Goal: Task Accomplishment & Management: Complete application form

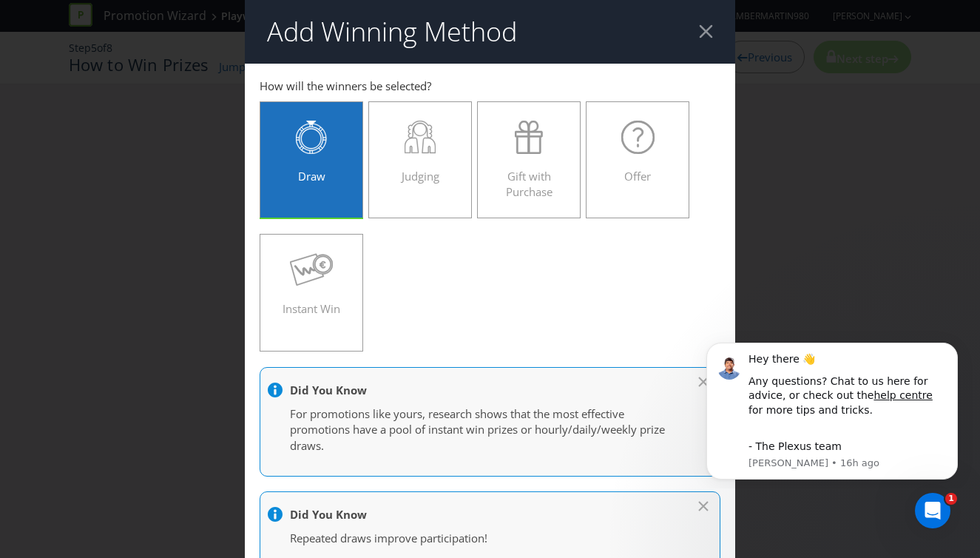
scroll to position [13, 0]
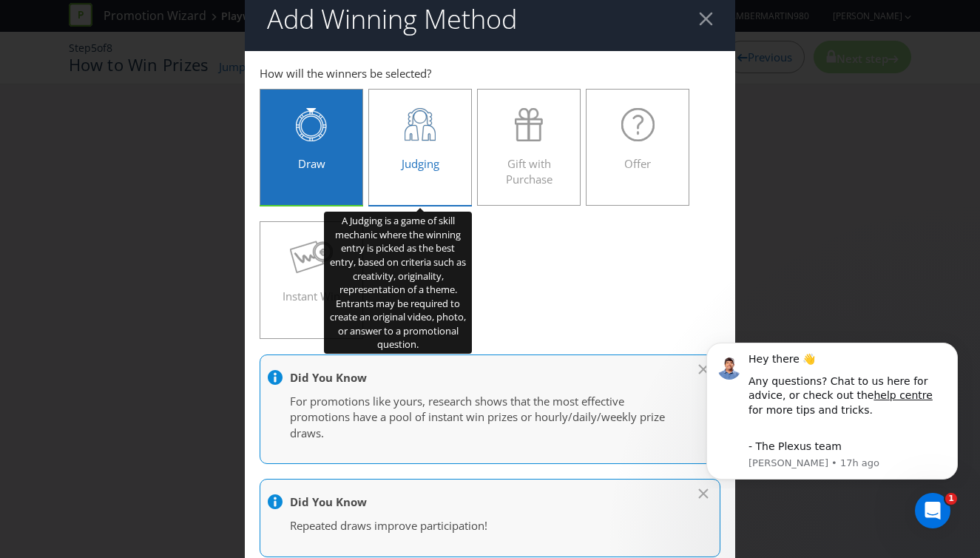
click at [441, 132] on div at bounding box center [420, 124] width 72 height 33
click at [0, 0] on input "Judging" at bounding box center [0, 0] width 0 height 0
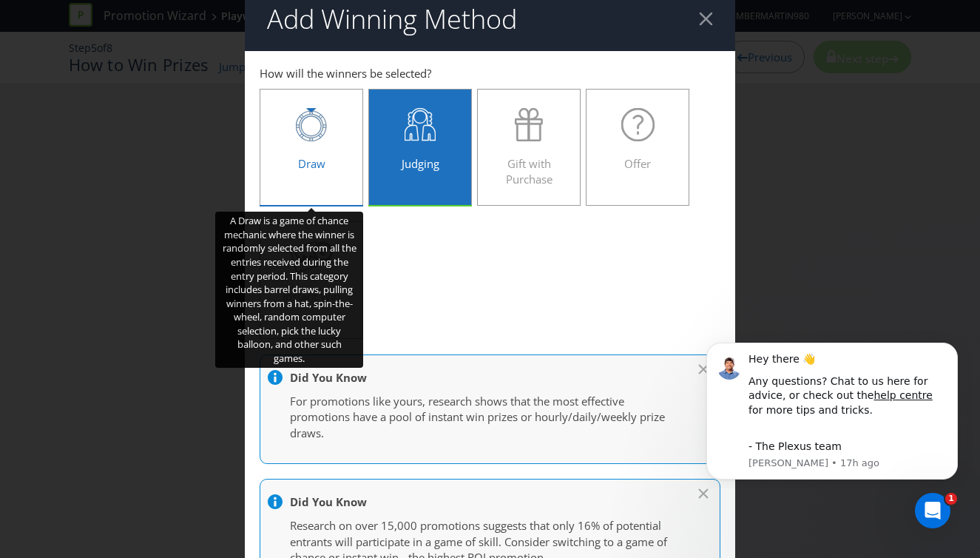
click at [302, 143] on div "Draw" at bounding box center [311, 141] width 72 height 67
click at [0, 0] on input "Draw" at bounding box center [0, 0] width 0 height 0
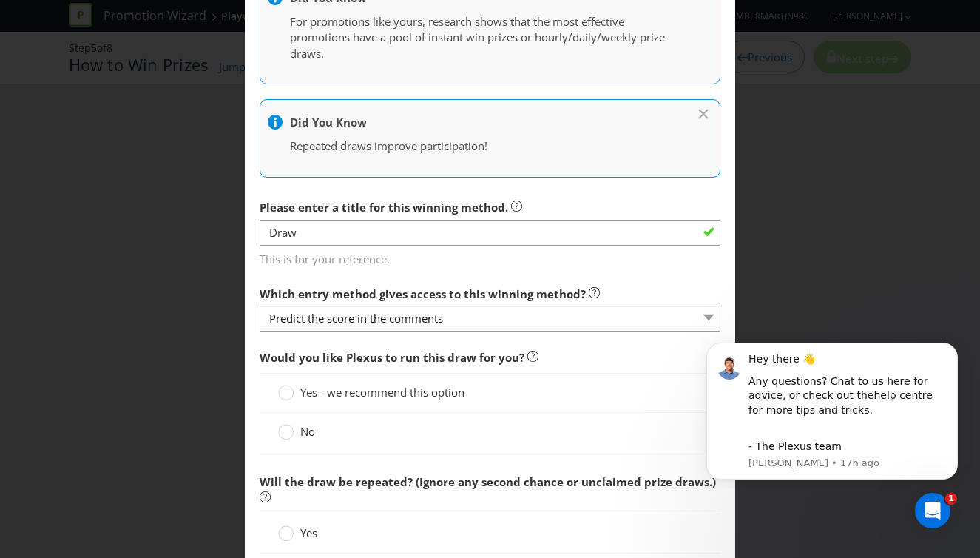
scroll to position [393, 0]
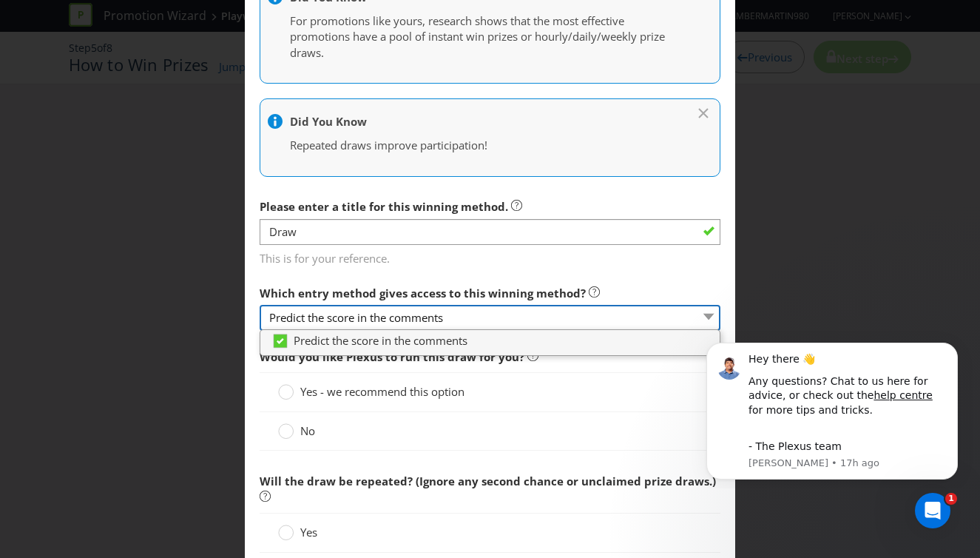
click at [387, 322] on select "Predict the score in the comments" at bounding box center [490, 318] width 461 height 26
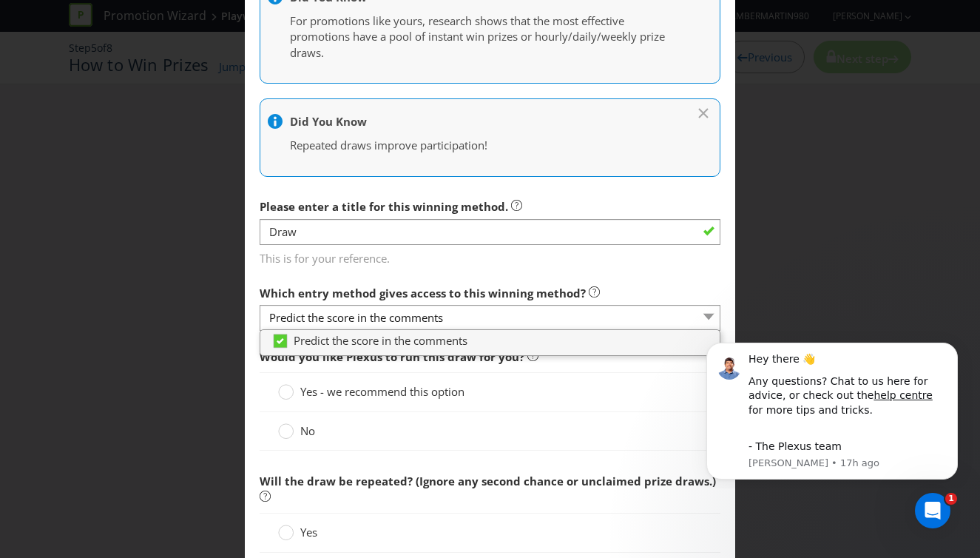
click at [487, 265] on span "This is for your reference." at bounding box center [490, 255] width 461 height 21
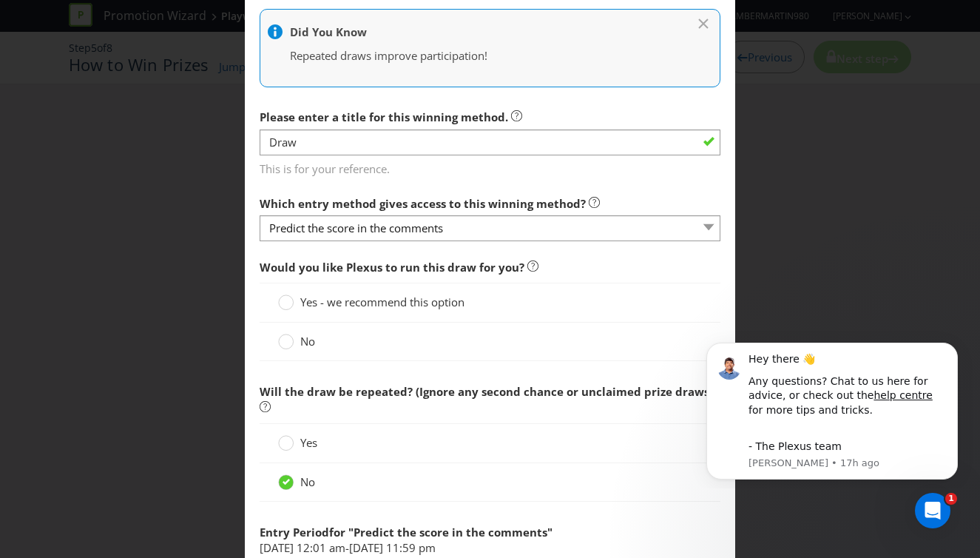
scroll to position [483, 0]
click at [287, 305] on circle at bounding box center [286, 301] width 15 height 15
click at [0, 0] on input "Yes - we recommend this option" at bounding box center [0, 0] width 0 height 0
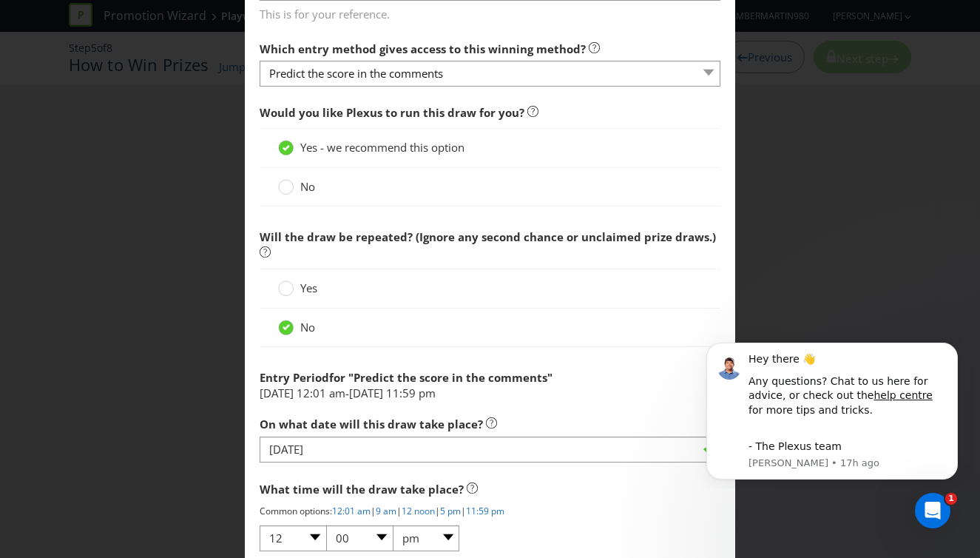
scroll to position [640, 0]
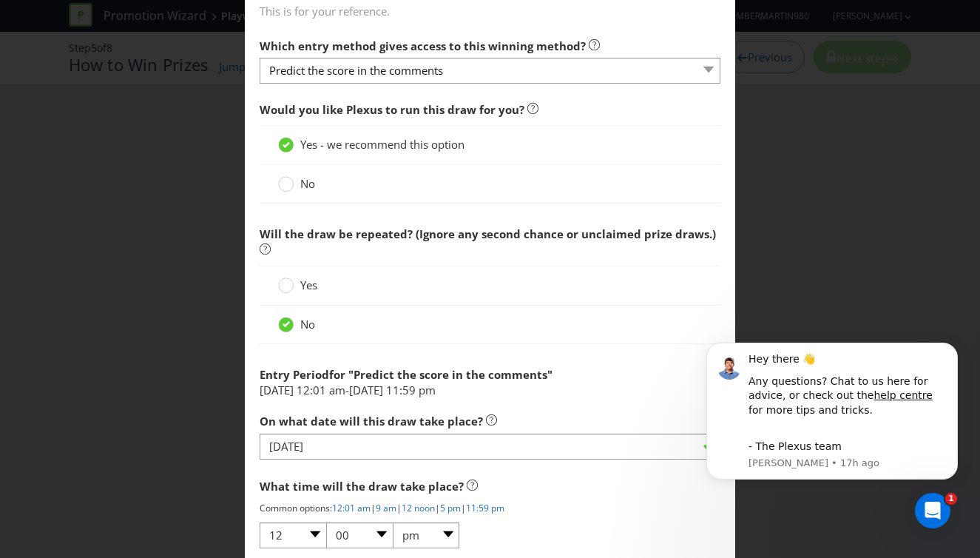
click at [294, 180] on label "No" at bounding box center [298, 184] width 40 height 16
click at [0, 0] on input "No" at bounding box center [0, 0] width 0 height 0
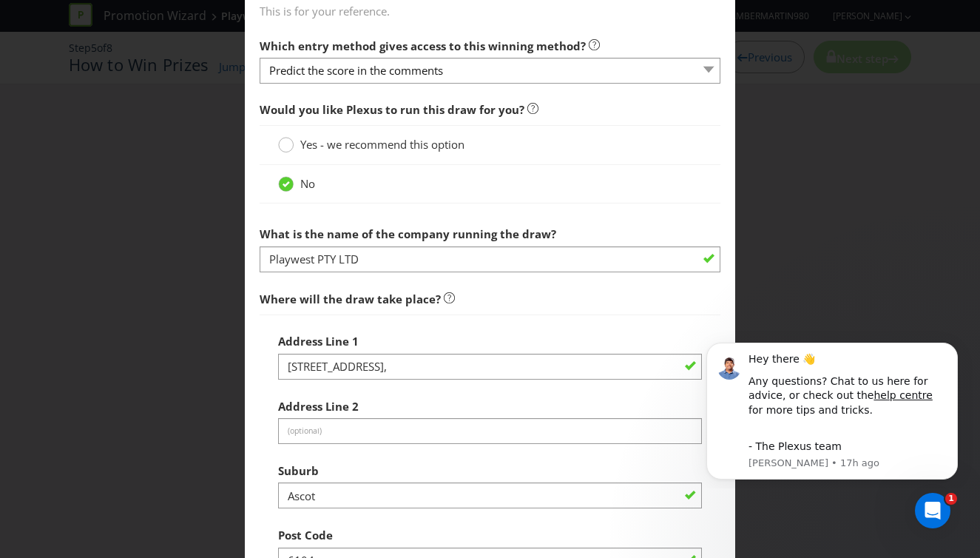
click at [293, 140] on icon at bounding box center [286, 145] width 16 height 16
click at [0, 0] on input "Yes - we recommend this option" at bounding box center [0, 0] width 0 height 0
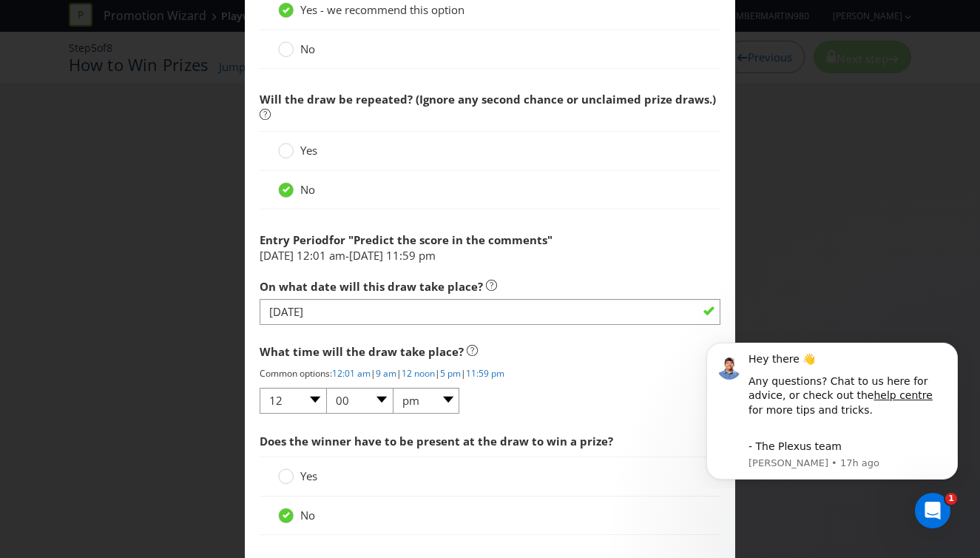
scroll to position [813, 0]
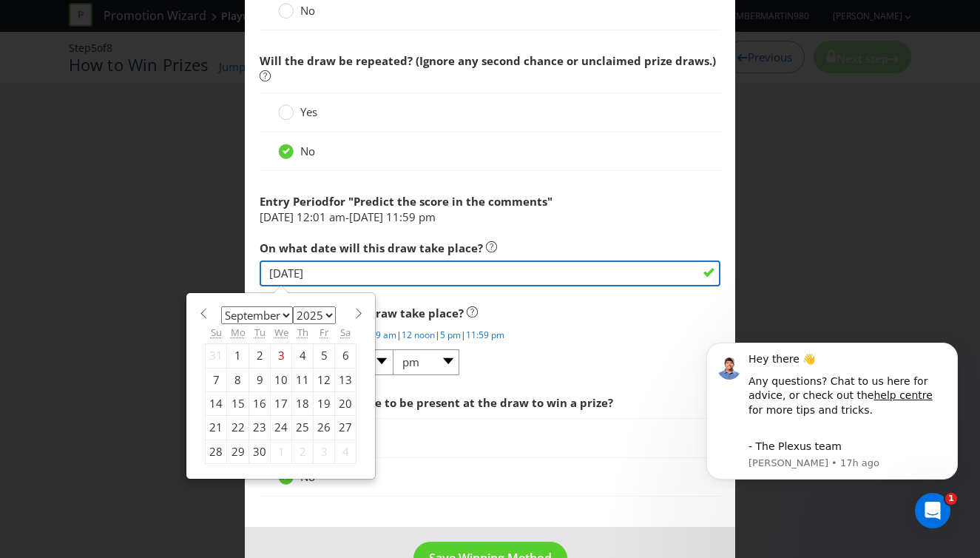
click at [360, 276] on input "[DATE]" at bounding box center [490, 273] width 461 height 26
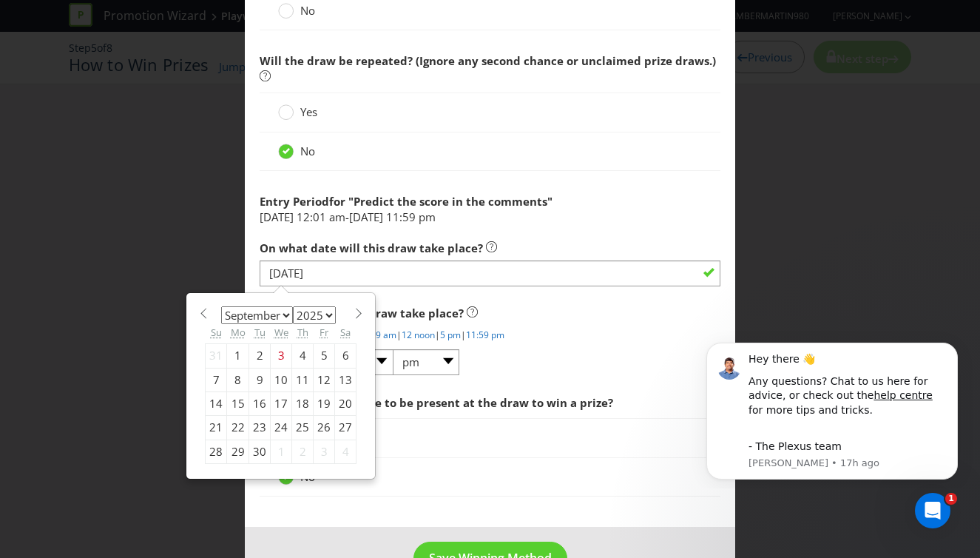
click at [601, 228] on div "Would you like Plexus to run this draw for you? Yes - we recommend this option …" at bounding box center [490, 213] width 461 height 583
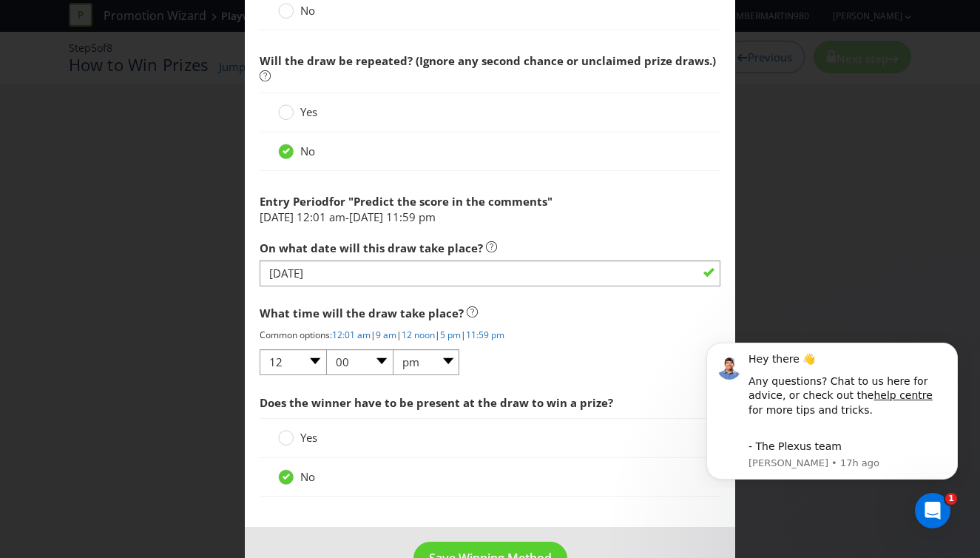
scroll to position [856, 0]
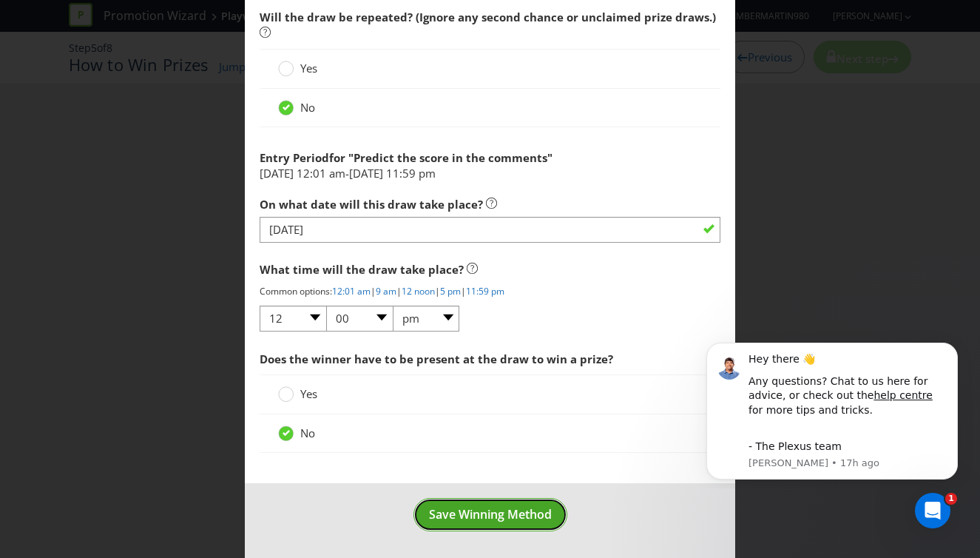
click at [468, 513] on span "Save Winning Method" at bounding box center [490, 514] width 123 height 16
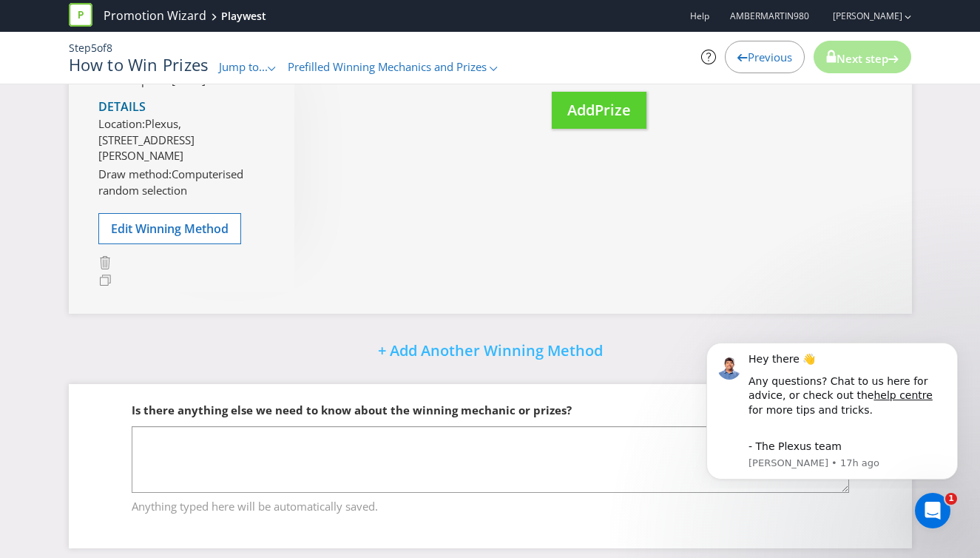
scroll to position [223, 0]
